Goal: Use online tool/utility

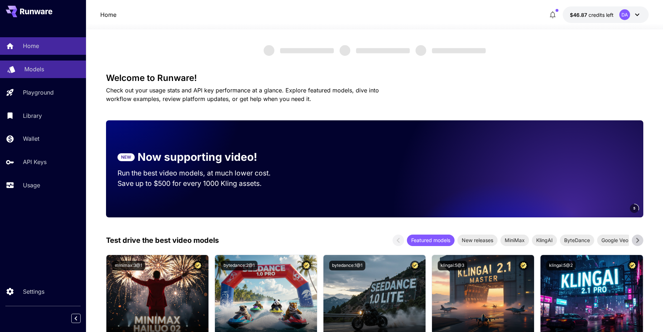
click at [35, 70] on p "Models" at bounding box center [34, 69] width 20 height 9
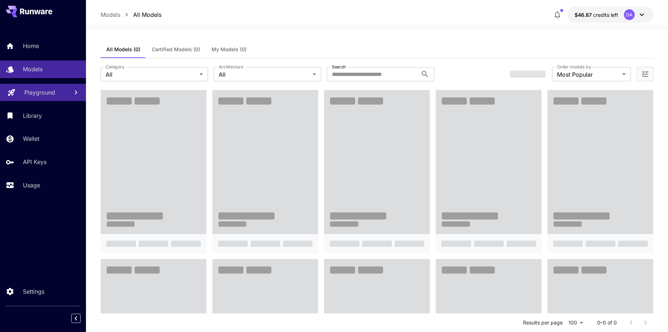
click at [32, 97] on link "Playground" at bounding box center [43, 93] width 86 height 18
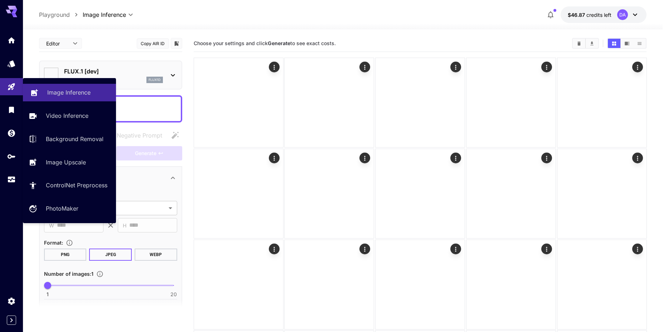
type input "**********"
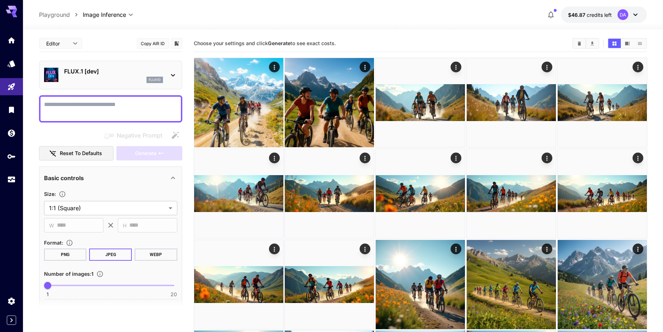
click at [132, 108] on textarea "Negative Prompt" at bounding box center [110, 108] width 133 height 17
click at [146, 79] on div "flux1d" at bounding box center [113, 80] width 99 height 6
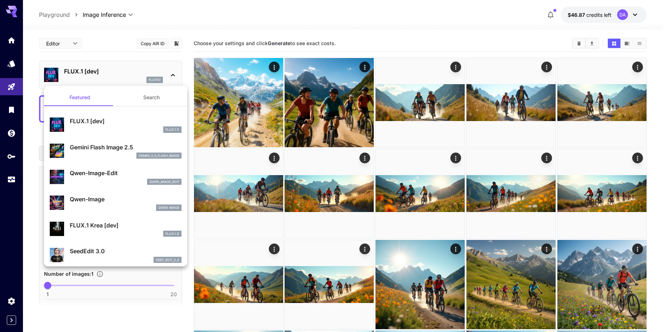
click at [151, 101] on button "Search" at bounding box center [152, 97] width 72 height 17
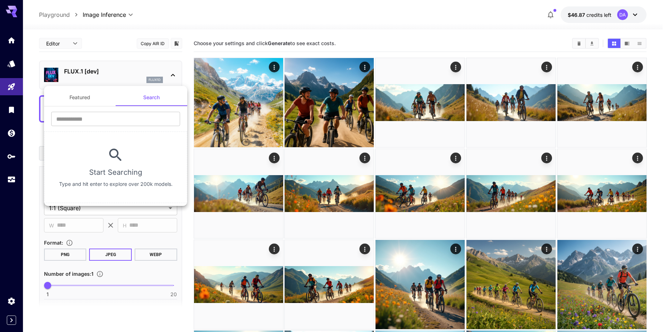
click at [119, 38] on div at bounding box center [334, 166] width 668 height 332
